Goal: Information Seeking & Learning: Learn about a topic

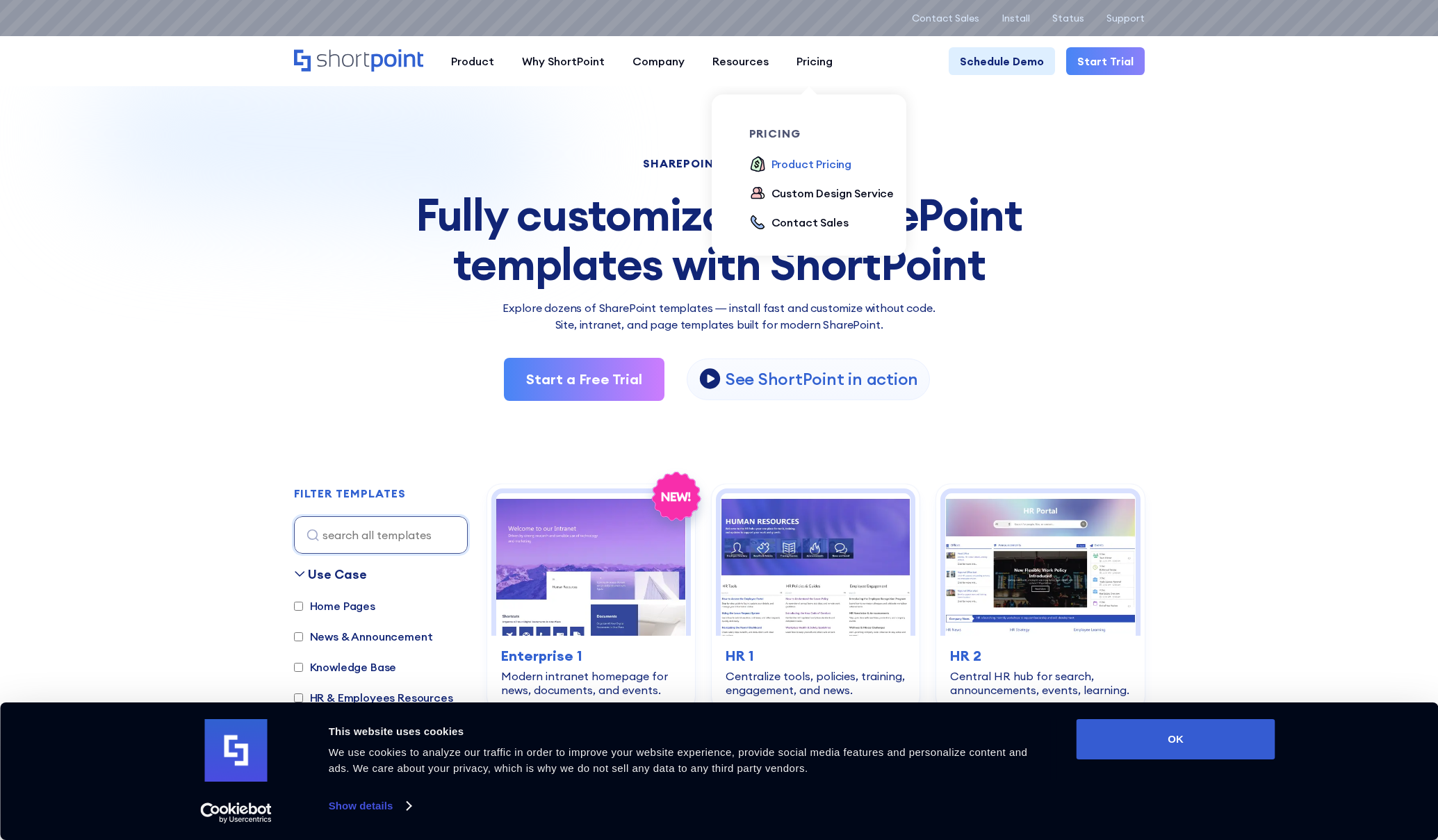
click at [803, 166] on div "Product Pricing" at bounding box center [812, 164] width 81 height 17
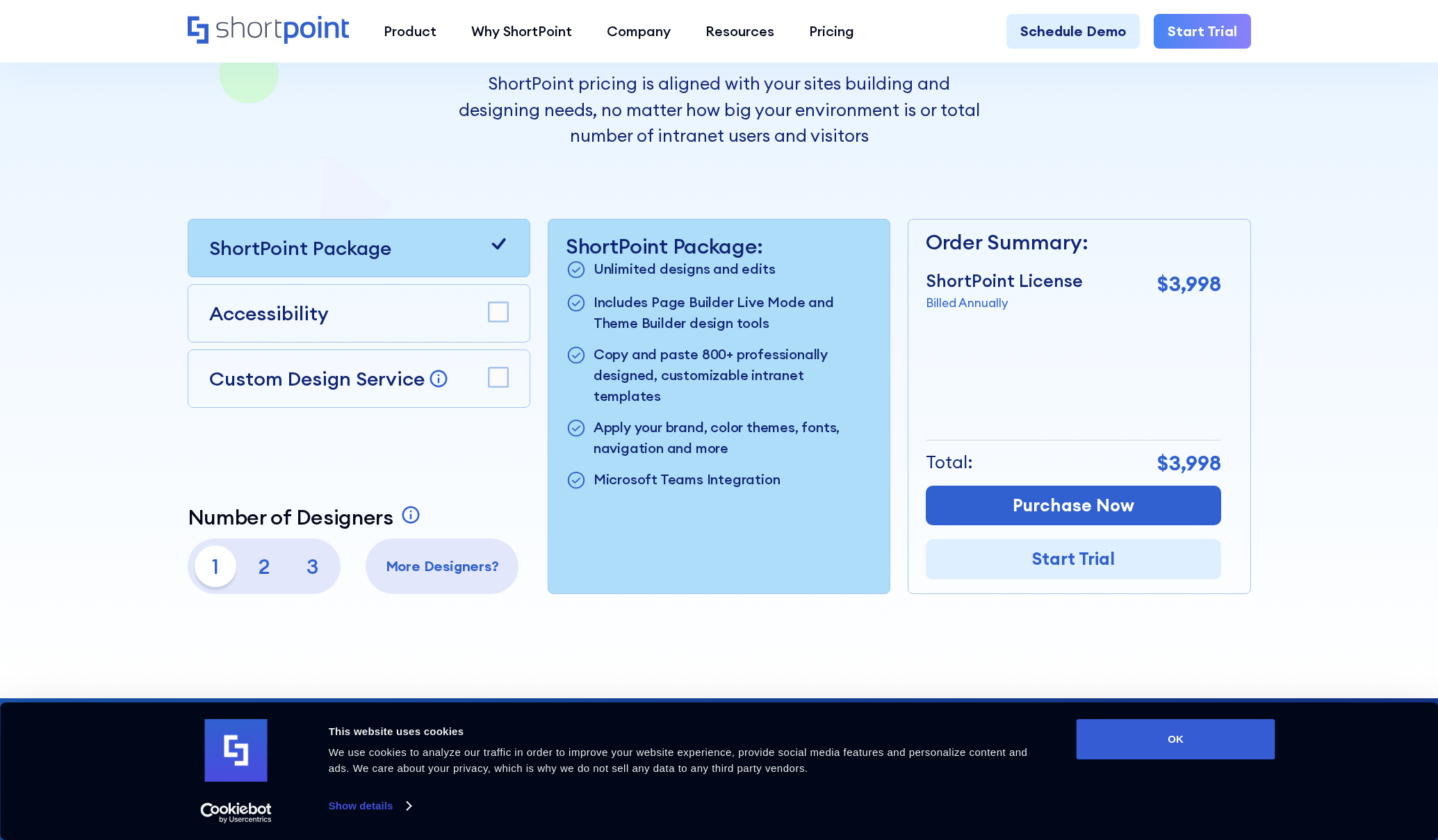
scroll to position [341, 0]
